Goal: Task Accomplishment & Management: Manage account settings

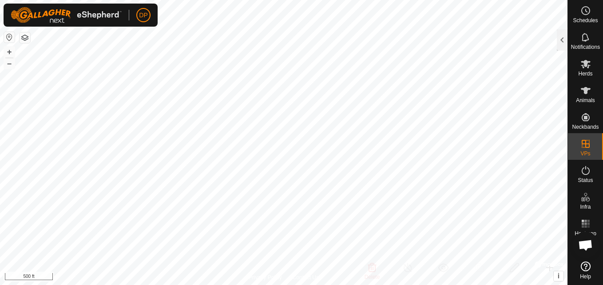
scroll to position [504, 0]
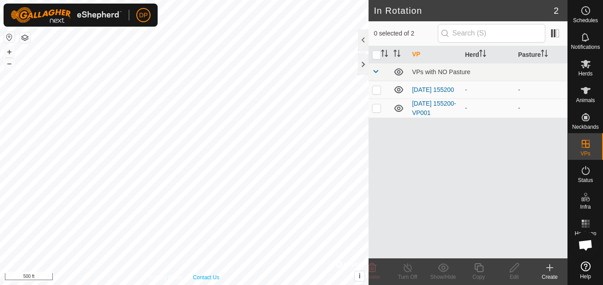
scroll to position [504, 0]
click at [242, 285] on html "DP Schedules Notifications Herds Animals Neckbands VPs Status Infra Heatmap Hel…" at bounding box center [301, 142] width 603 height 285
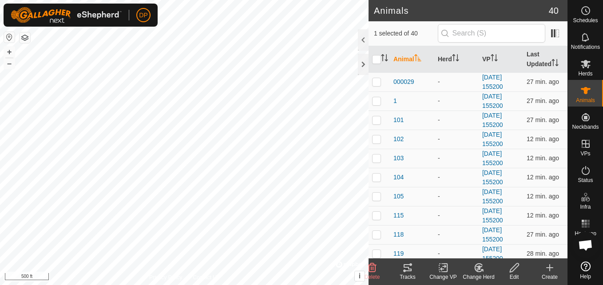
click at [407, 265] on icon at bounding box center [408, 267] width 8 height 7
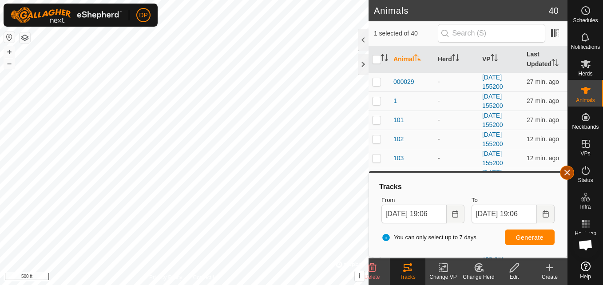
click at [567, 174] on button "button" at bounding box center [567, 173] width 14 height 14
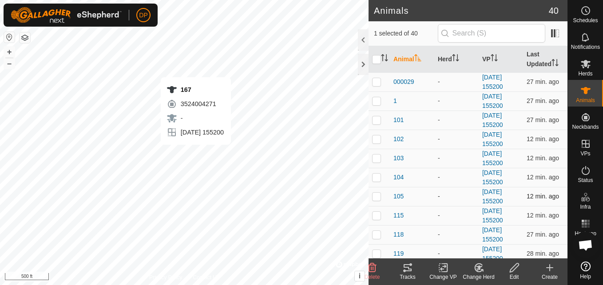
checkbox input "false"
click at [406, 265] on icon at bounding box center [408, 267] width 8 height 7
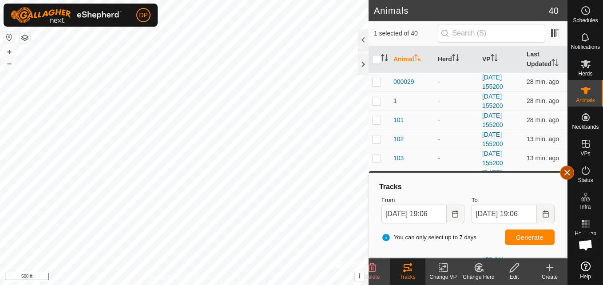
click at [566, 173] on button "button" at bounding box center [567, 173] width 14 height 14
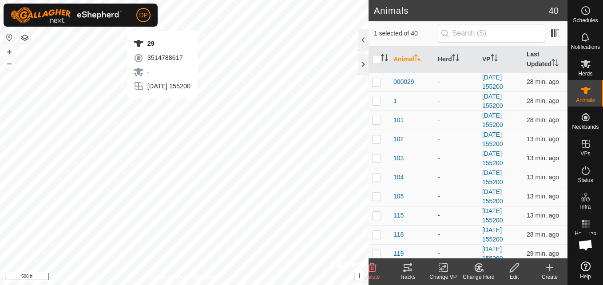
checkbox input "false"
click at [403, 266] on icon at bounding box center [407, 267] width 11 height 11
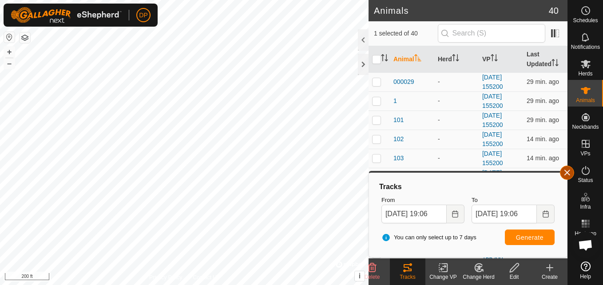
click at [564, 168] on button "button" at bounding box center [567, 173] width 14 height 14
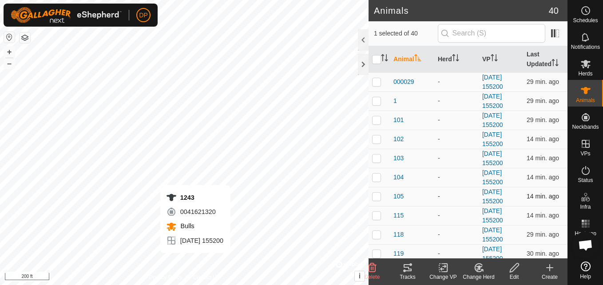
checkbox input "false"
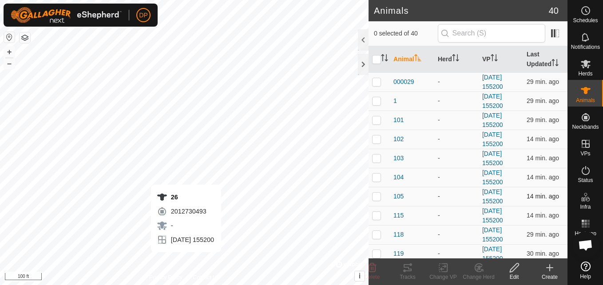
checkbox input "true"
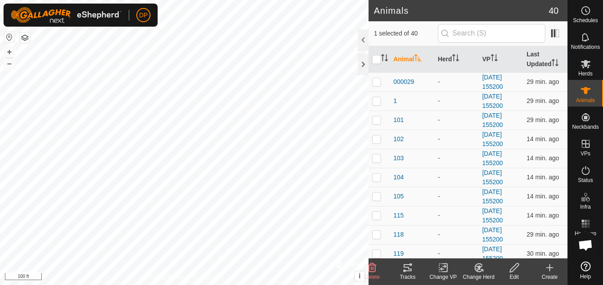
click at [404, 266] on icon at bounding box center [408, 267] width 8 height 7
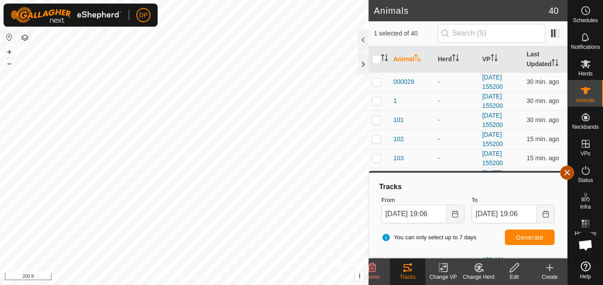
click at [567, 175] on button "button" at bounding box center [567, 173] width 14 height 14
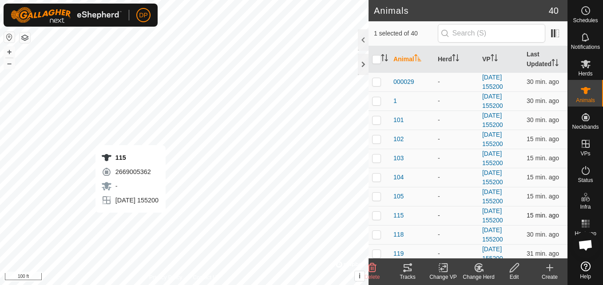
checkbox input "true"
checkbox input "false"
click at [404, 269] on icon at bounding box center [407, 267] width 11 height 11
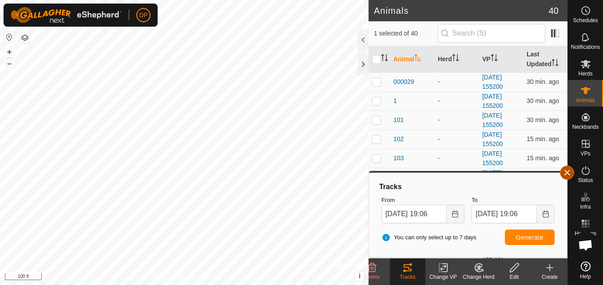
click at [563, 170] on button "button" at bounding box center [567, 173] width 14 height 14
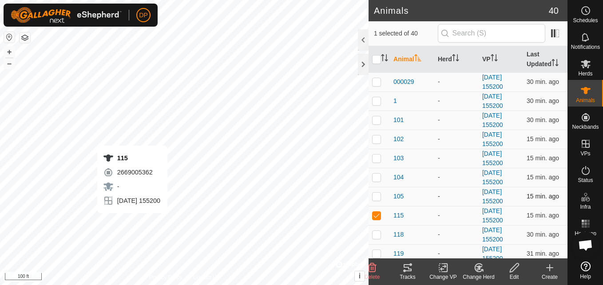
checkbox input "false"
click at [404, 269] on icon at bounding box center [407, 267] width 11 height 11
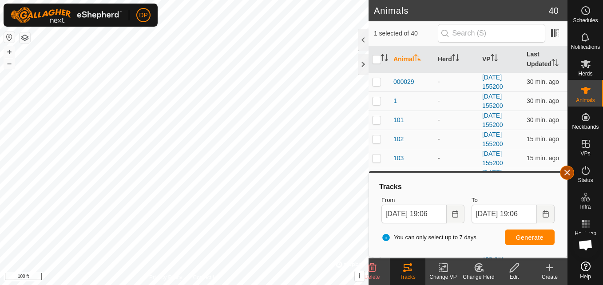
click at [563, 172] on button "button" at bounding box center [567, 173] width 14 height 14
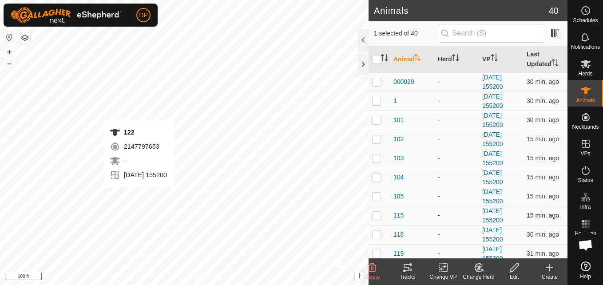
checkbox input "false"
click at [402, 266] on tracks-svg-icon at bounding box center [408, 267] width 36 height 11
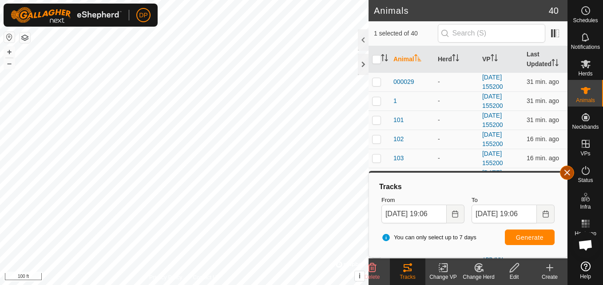
click at [568, 171] on button "button" at bounding box center [567, 173] width 14 height 14
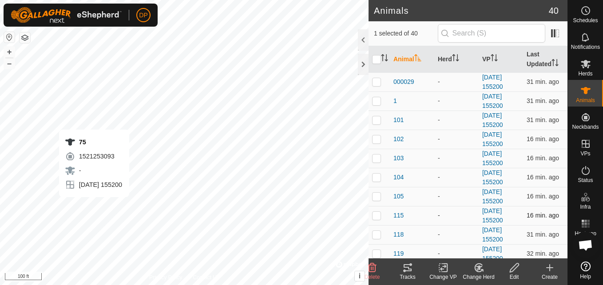
checkbox input "false"
click at [408, 269] on icon at bounding box center [408, 267] width 8 height 7
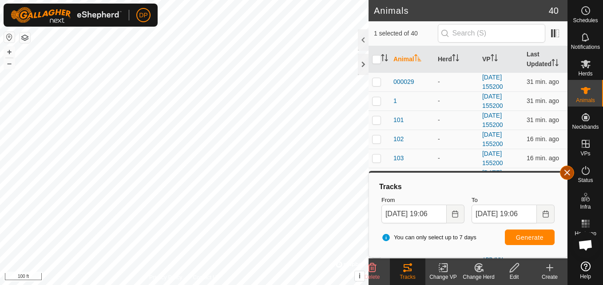
click at [568, 171] on button "button" at bounding box center [567, 173] width 14 height 14
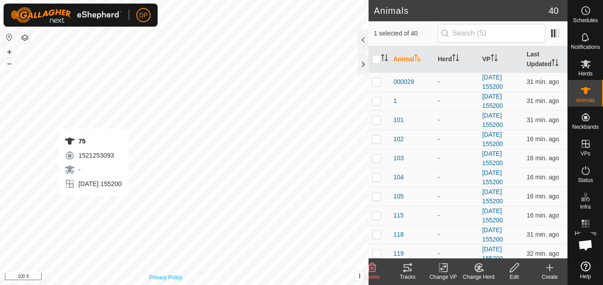
checkbox input "false"
click at [407, 264] on icon at bounding box center [407, 267] width 11 height 11
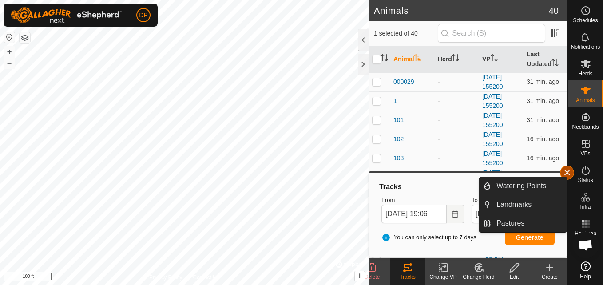
click at [568, 174] on button "button" at bounding box center [567, 173] width 14 height 14
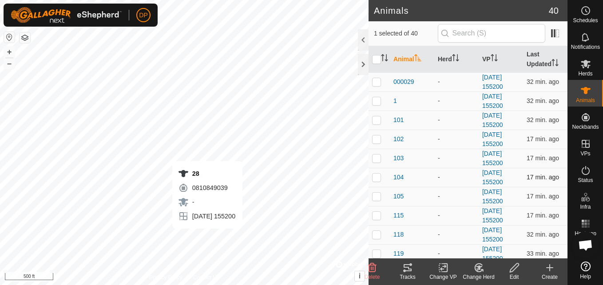
checkbox input "false"
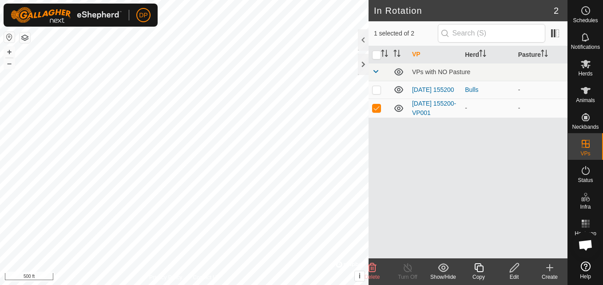
checkbox input "false"
